Goal: Find specific page/section

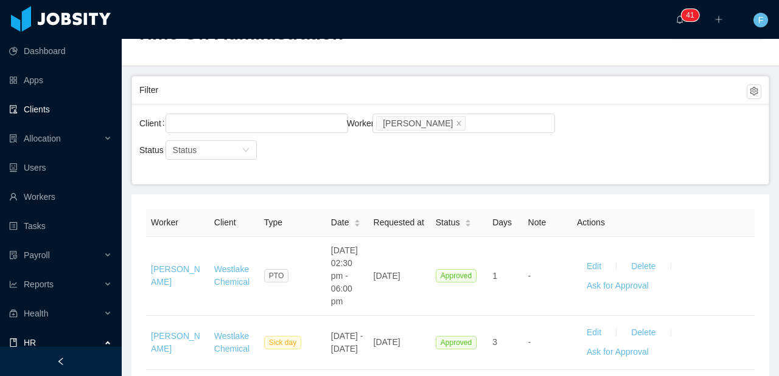
click at [49, 115] on link "Clients" at bounding box center [60, 109] width 103 height 24
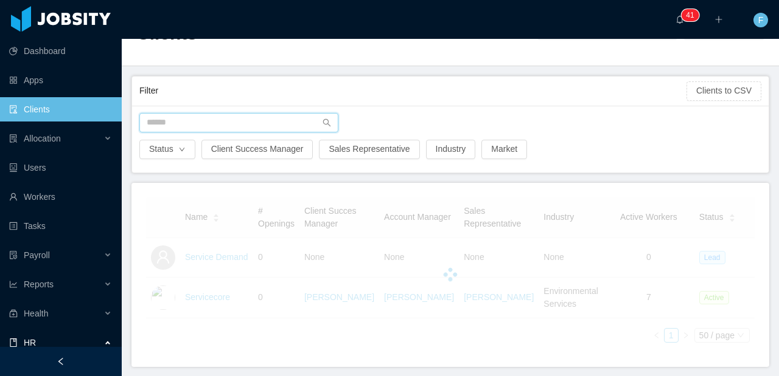
click at [243, 120] on input "text" at bounding box center [238, 122] width 199 height 19
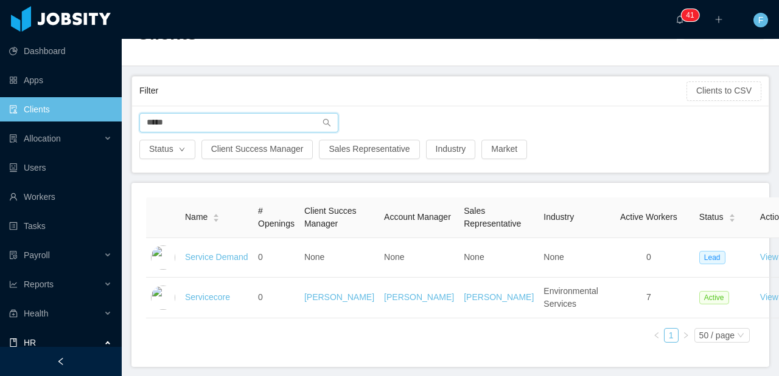
type input "*****"
